Goal: Obtain resource: Download file/media

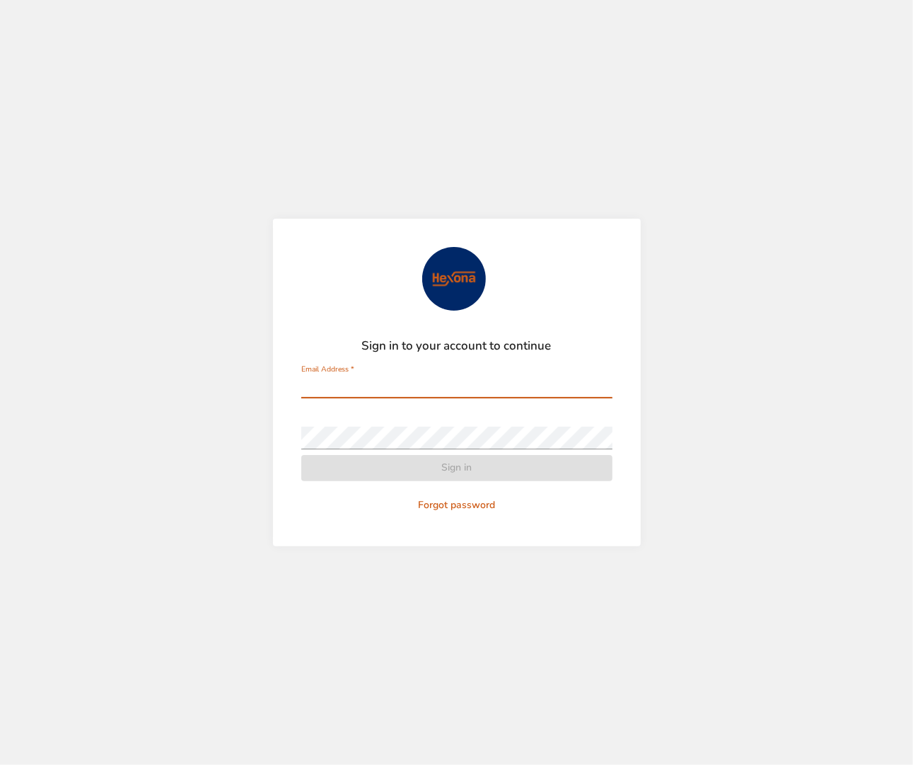
click at [0, 764] on com-1password-button at bounding box center [0, 765] width 0 height 0
type input "**********"
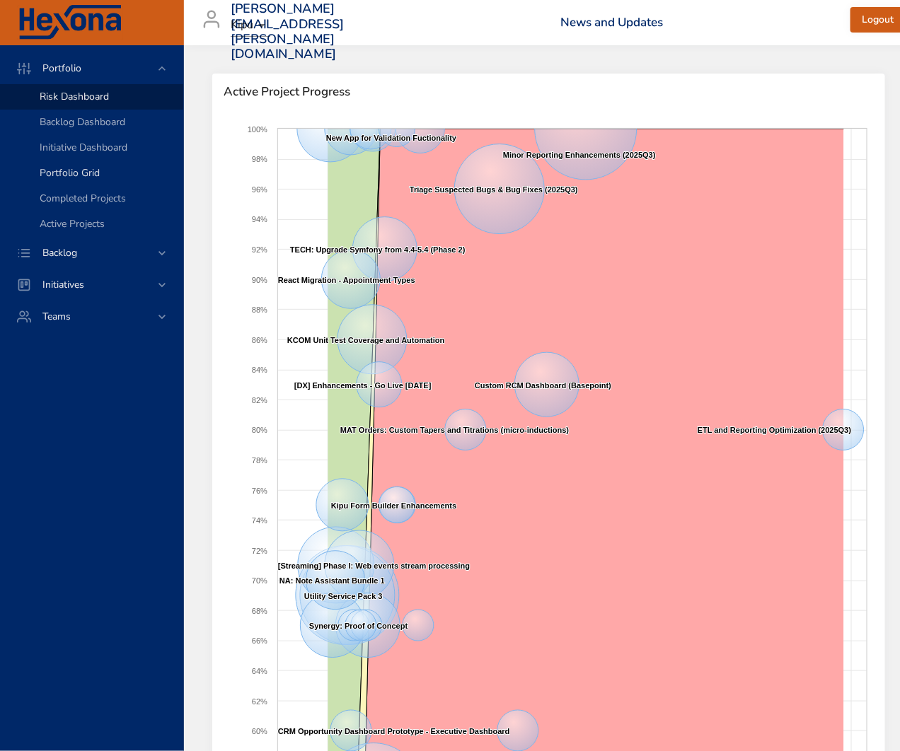
click at [73, 171] on span "Portfolio Grid" at bounding box center [70, 172] width 60 height 13
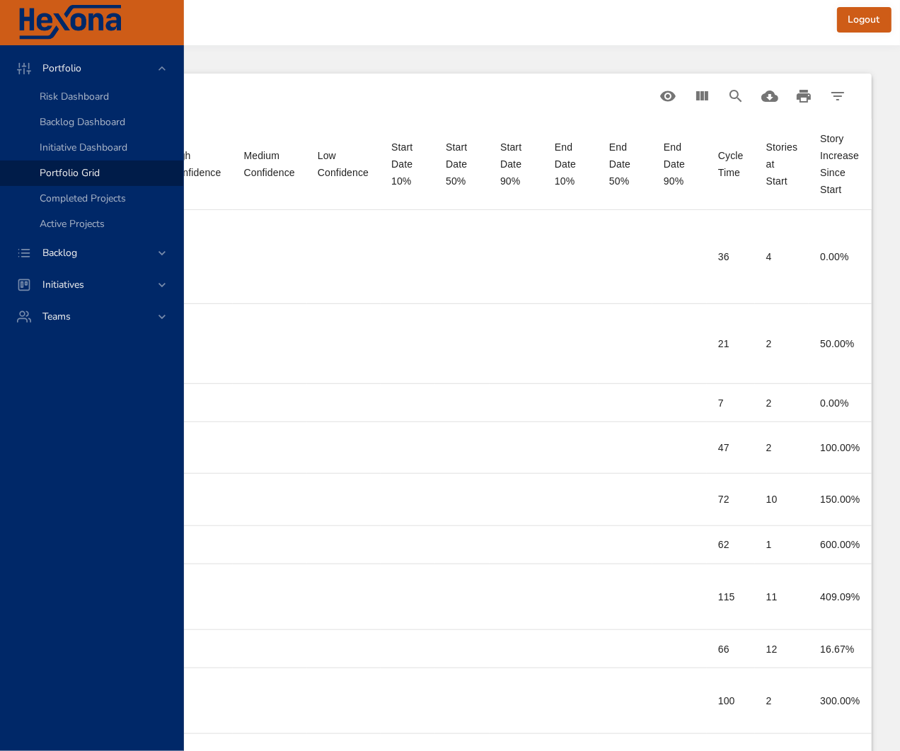
scroll to position [0, 1450]
click at [698, 94] on icon "View Columns" at bounding box center [702, 95] width 12 height 9
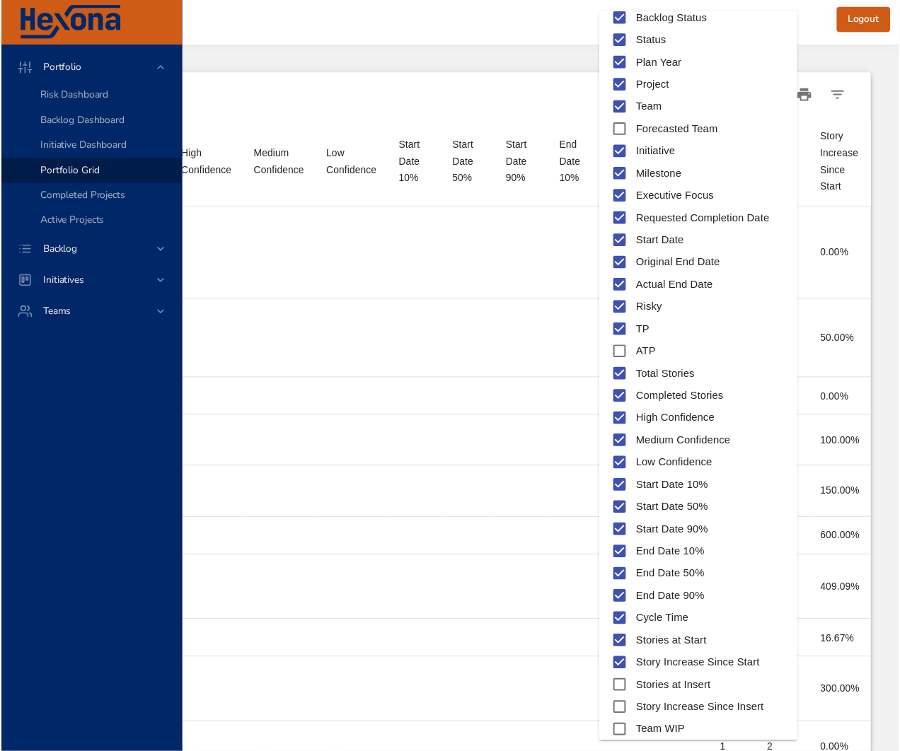
scroll to position [185, 0]
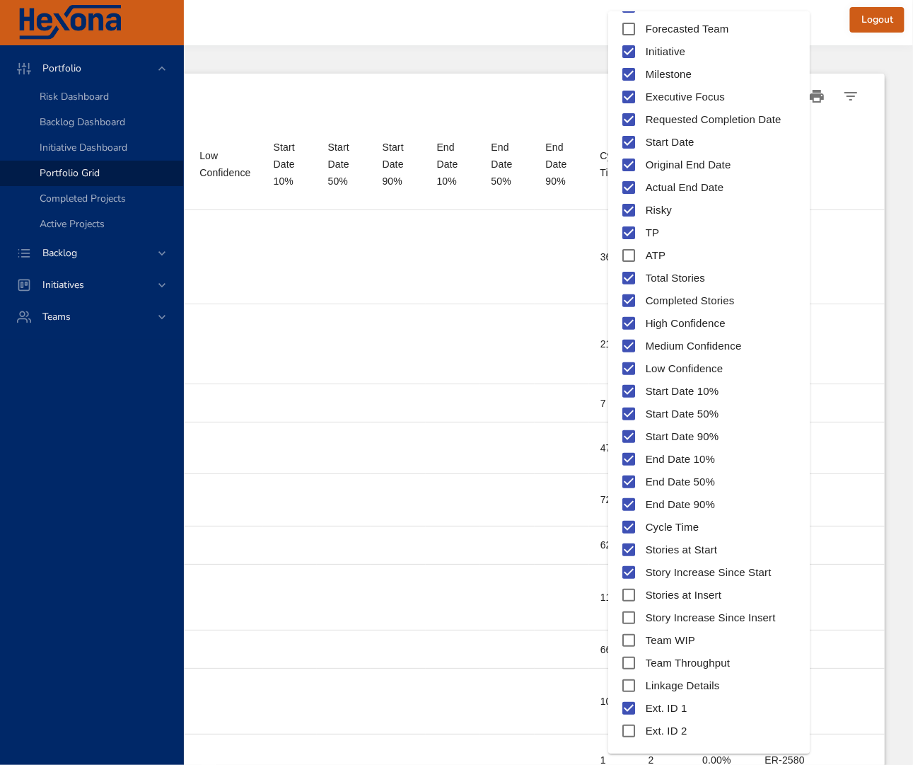
click at [847, 11] on div at bounding box center [456, 382] width 913 height 765
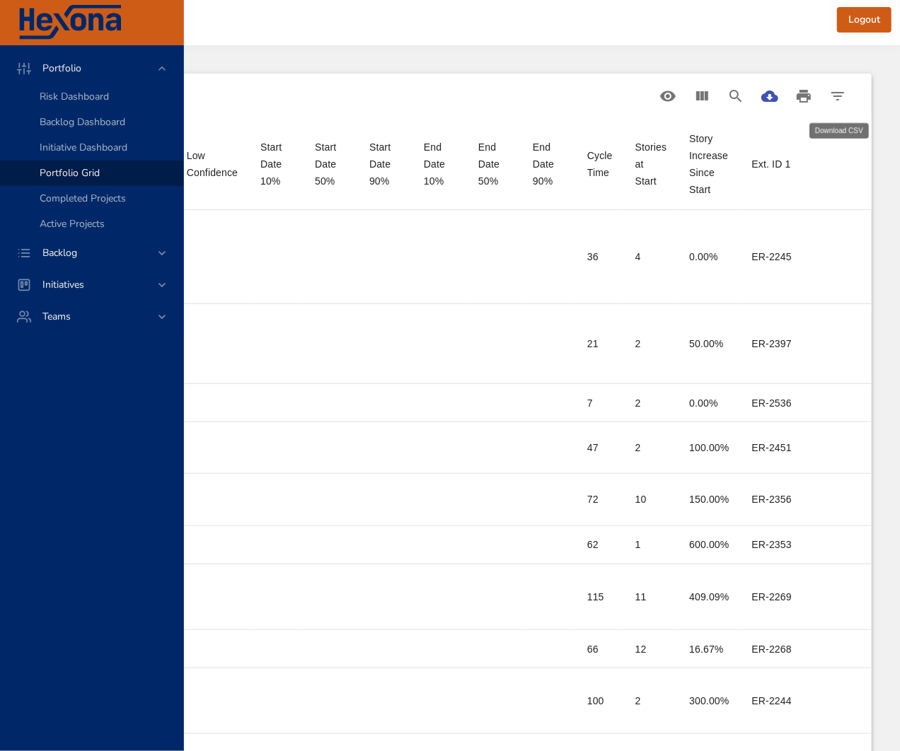
click at [787, 97] on button "Download CSV" at bounding box center [770, 96] width 34 height 34
